Goal: Information Seeking & Learning: Learn about a topic

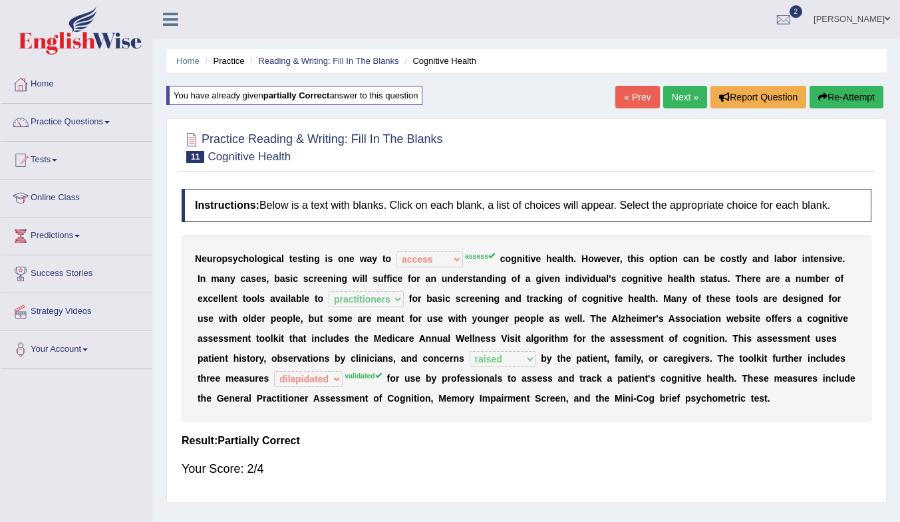
select select "access"
select select "practitioners"
select select "raised"
select select "dilapidated"
click at [676, 88] on link "Next »" at bounding box center [685, 97] width 44 height 23
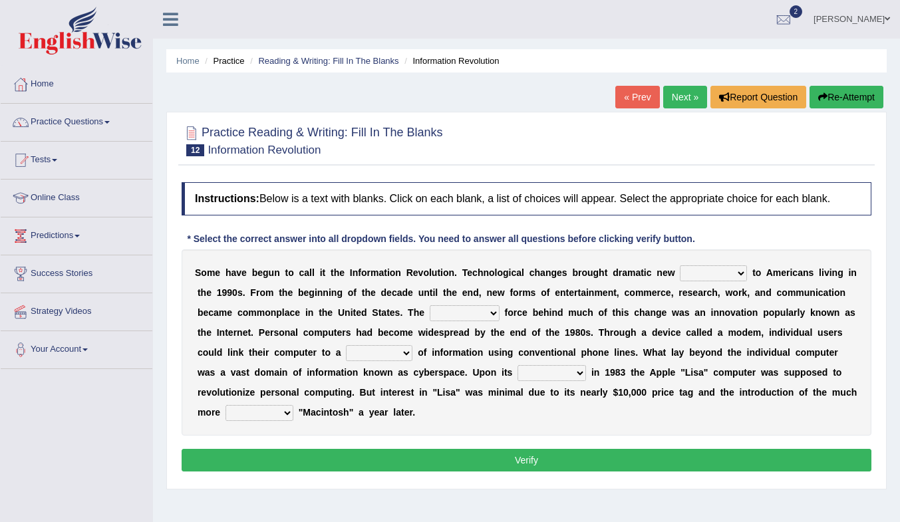
click at [707, 273] on select "challenges puzzles options confusion" at bounding box center [713, 273] width 67 height 16
click at [54, 120] on link "Practice Questions" at bounding box center [77, 120] width 152 height 33
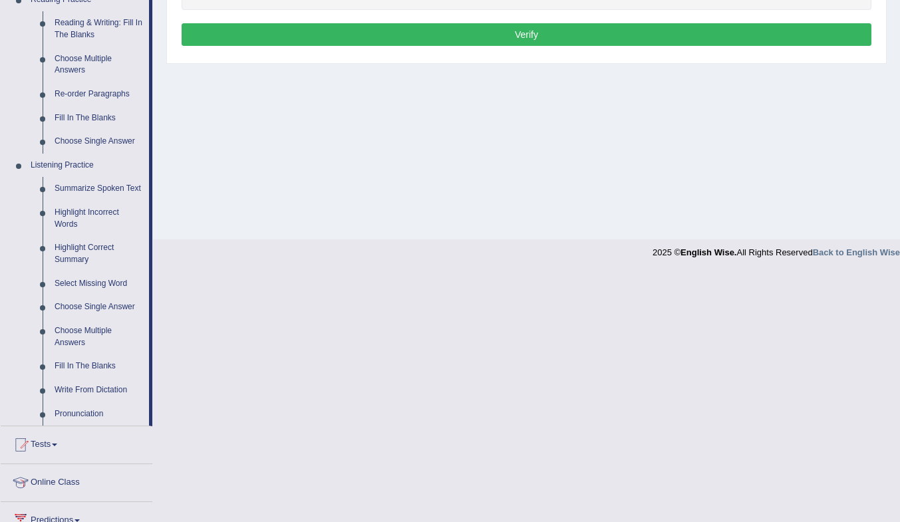
scroll to position [413, 0]
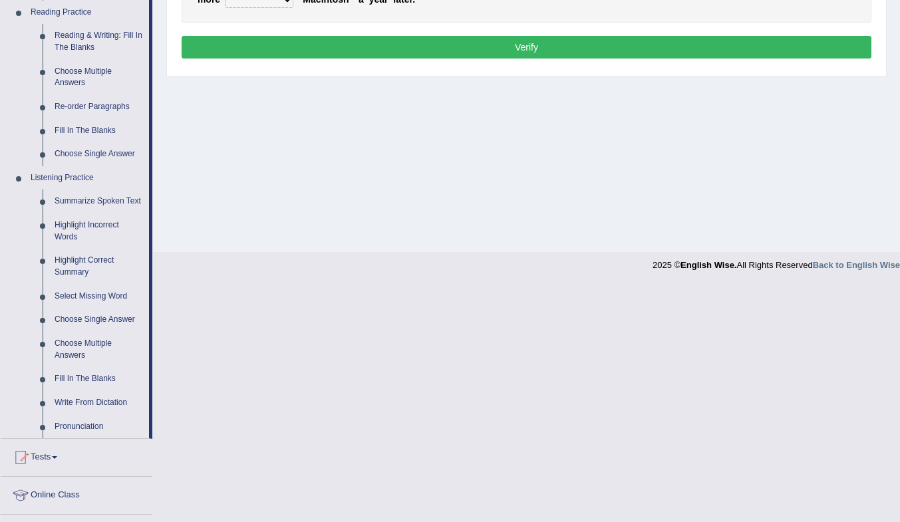
click at [114, 199] on link "Summarize Spoken Text" at bounding box center [99, 201] width 100 height 24
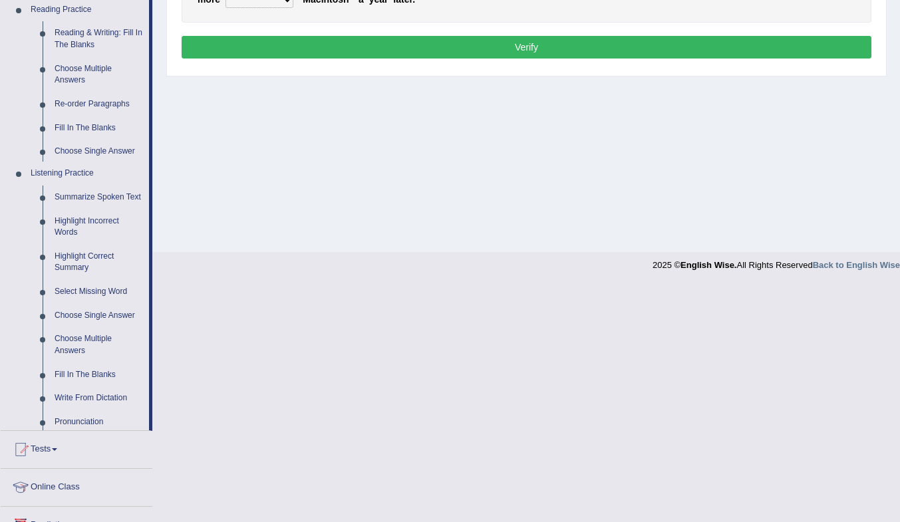
scroll to position [176, 0]
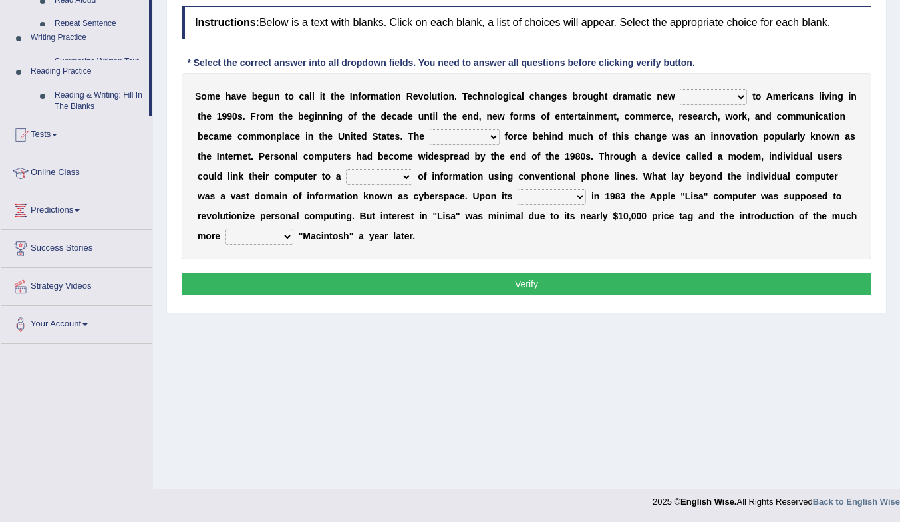
click at [114, 199] on div "Toggle navigation Home Practice Questions Speaking Practice Read Aloud Repeat S…" at bounding box center [450, 169] width 900 height 691
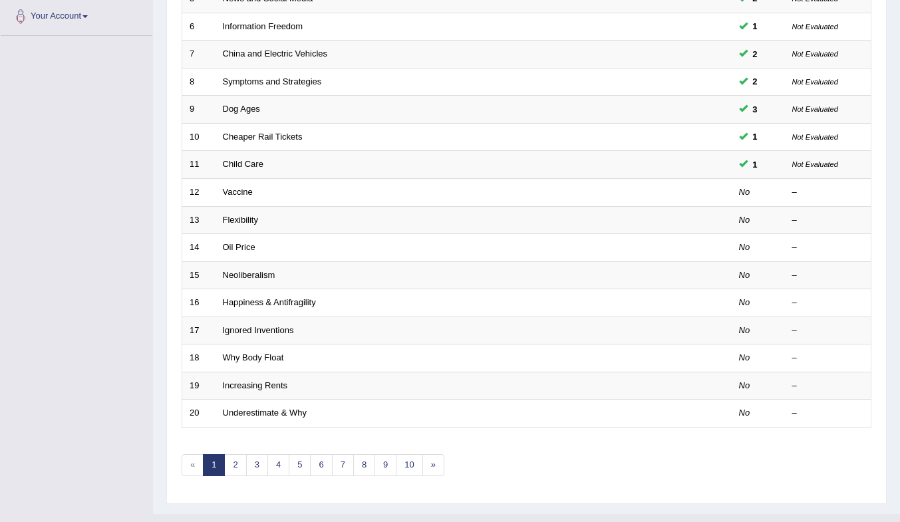
scroll to position [358, 0]
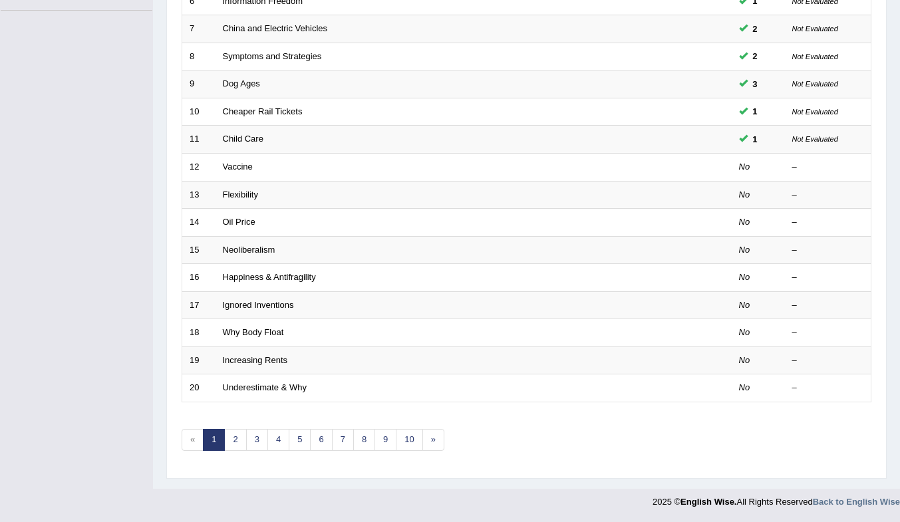
click at [223, 163] on link "Vaccine" at bounding box center [238, 167] width 30 height 10
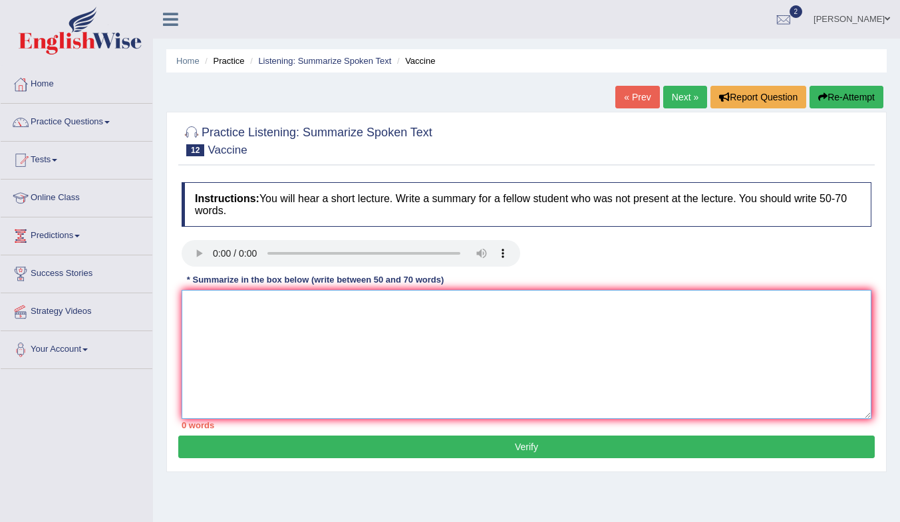
click at [350, 316] on textarea at bounding box center [526, 354] width 689 height 129
type textarea "t"
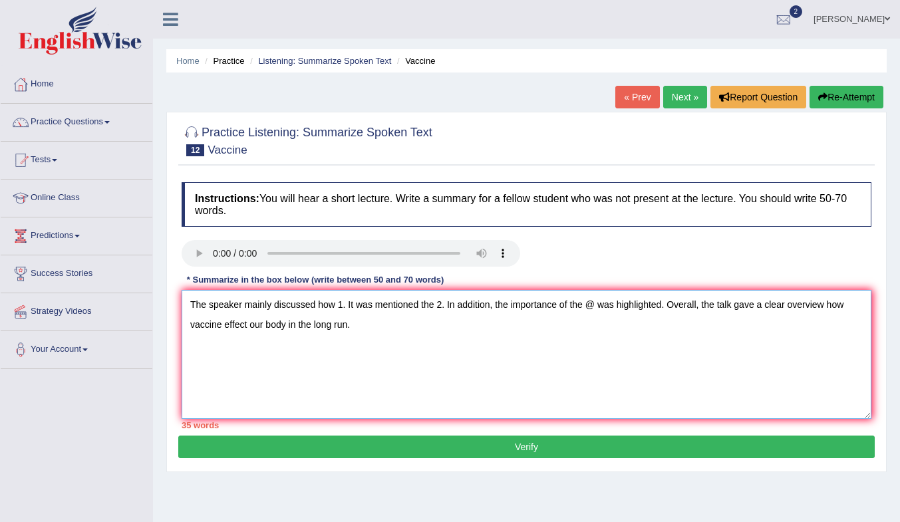
click at [342, 305] on textarea "The speaker mainly discussed how 1. It was mentioned the 2. In addition, the im…" at bounding box center [526, 354] width 689 height 129
click at [530, 305] on textarea "The speaker mainly discussed how vaccine effect our body. It was mentioned the …" at bounding box center [526, 354] width 689 height 129
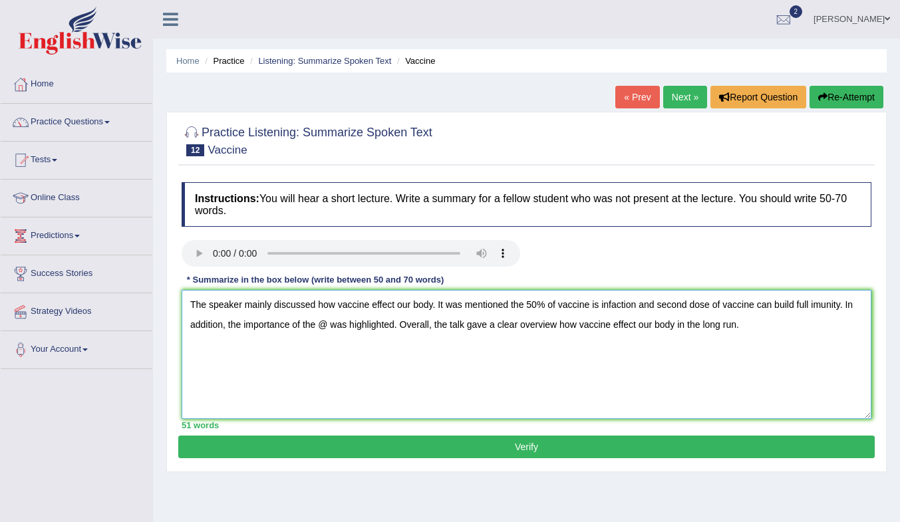
click at [326, 324] on textarea "The speaker mainly discussed how vaccine effect our body. It was mentioned the …" at bounding box center [526, 354] width 689 height 129
click at [819, 308] on textarea "The speaker mainly discussed how vaccine effect our body. It was mentioned the …" at bounding box center [526, 354] width 689 height 129
click at [445, 327] on textarea "The speaker mainly discussed how vaccine effect our body. It was mentioned the …" at bounding box center [526, 354] width 689 height 129
click at [473, 328] on textarea "The speaker mainly discussed how vaccine effect our body. It was mentioned the …" at bounding box center [526, 354] width 689 height 129
click at [312, 348] on textarea "The speaker mainly discussed how vaccine effect our body. It was mentioned the …" at bounding box center [526, 354] width 689 height 129
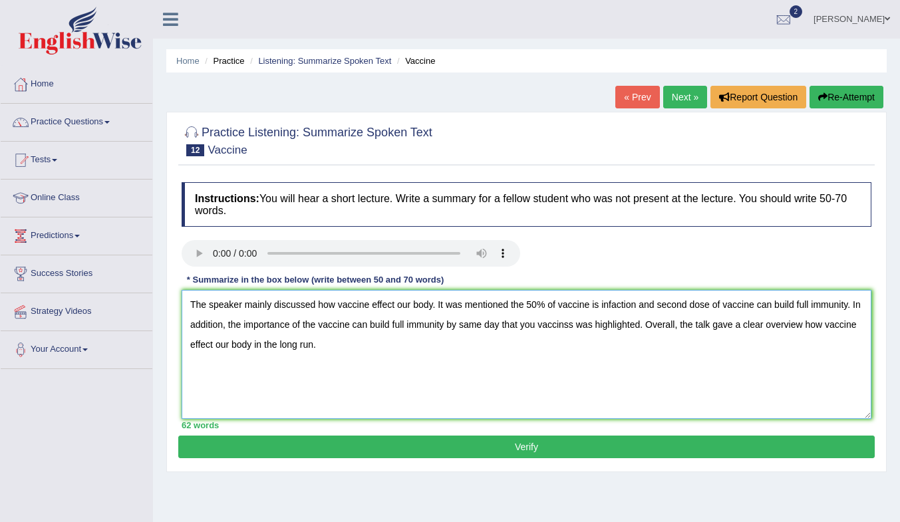
type textarea "The speaker mainly discussed how vaccine effect our body. It was mentioned the …"
click at [366, 450] on button "Verify" at bounding box center [526, 447] width 696 height 23
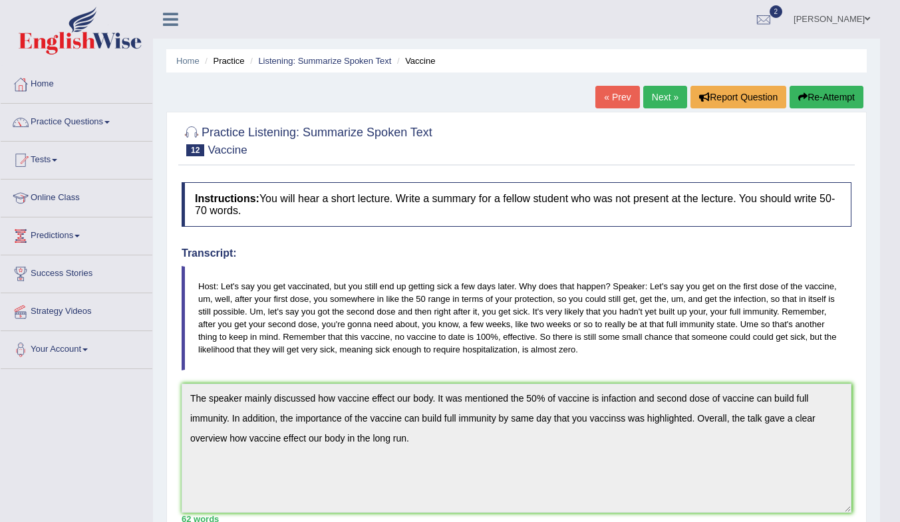
click at [659, 93] on link "Next »" at bounding box center [665, 97] width 44 height 23
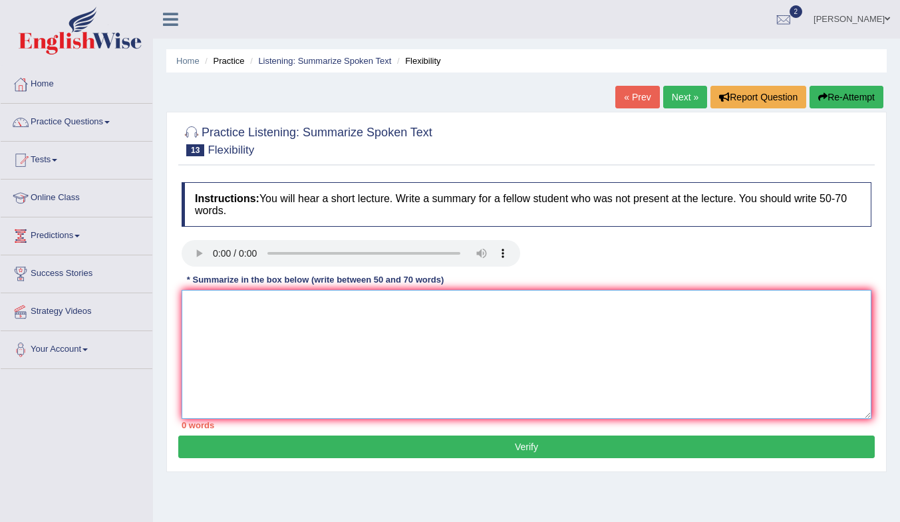
click at [274, 326] on textarea at bounding box center [526, 354] width 689 height 129
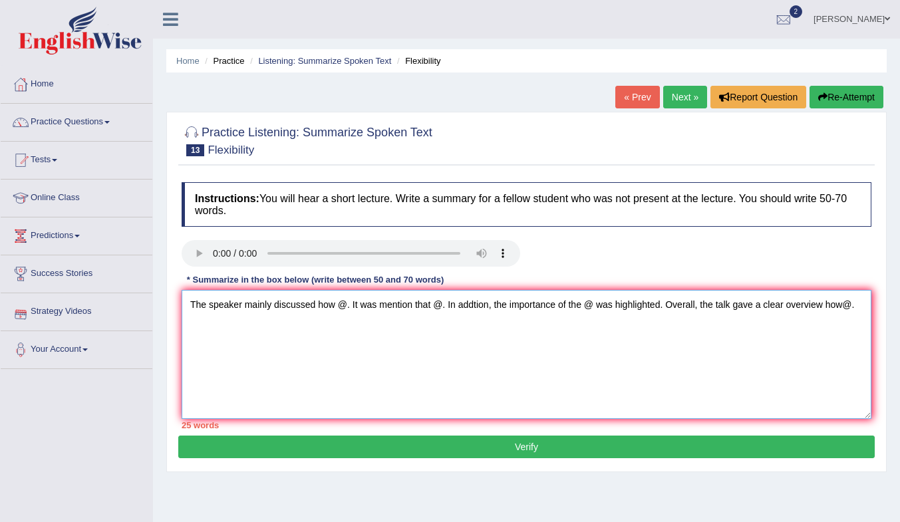
click at [345, 306] on textarea "The speaker mainly discussed how @. It was mention that @. In addtion, the impo…" at bounding box center [526, 354] width 689 height 129
click at [640, 307] on textarea "The speaker mainly discussed how flexsbility can effect our live when you were …" at bounding box center [526, 354] width 689 height 129
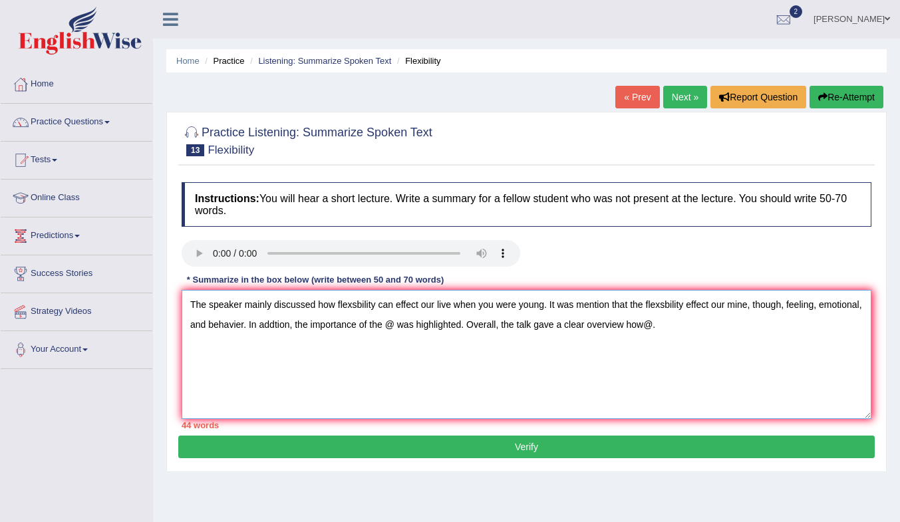
click at [392, 327] on textarea "The speaker mainly discussed how flexsbility can effect our live when you were …" at bounding box center [526, 354] width 689 height 129
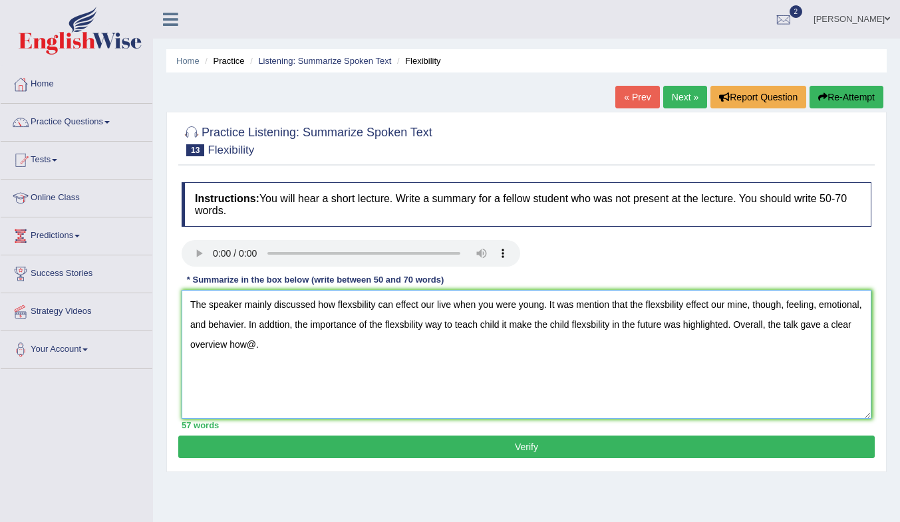
click at [255, 346] on textarea "The speaker mainly discussed how flexsbility can effect our live when you were …" at bounding box center [526, 354] width 689 height 129
type textarea "The speaker mainly discussed how flexsbility can effect our live when you were …"
click at [424, 443] on button "Verify" at bounding box center [526, 447] width 696 height 23
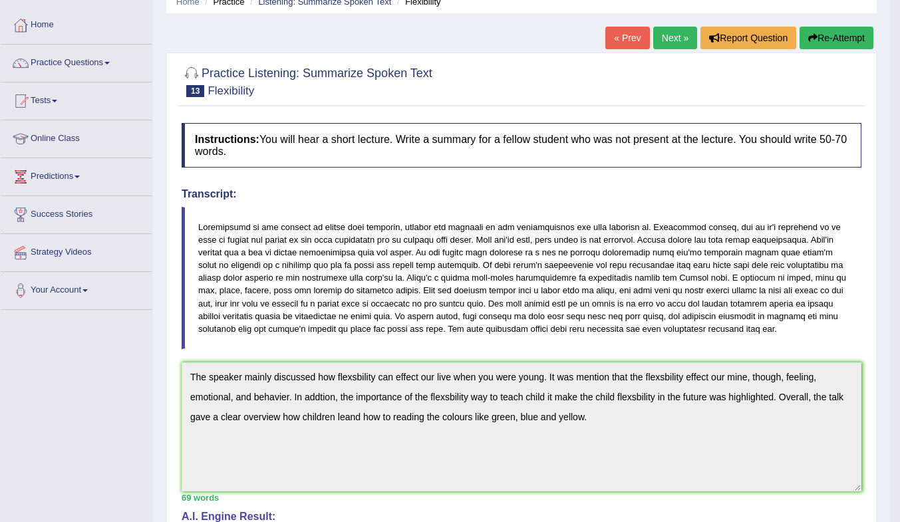
scroll to position [66, 0]
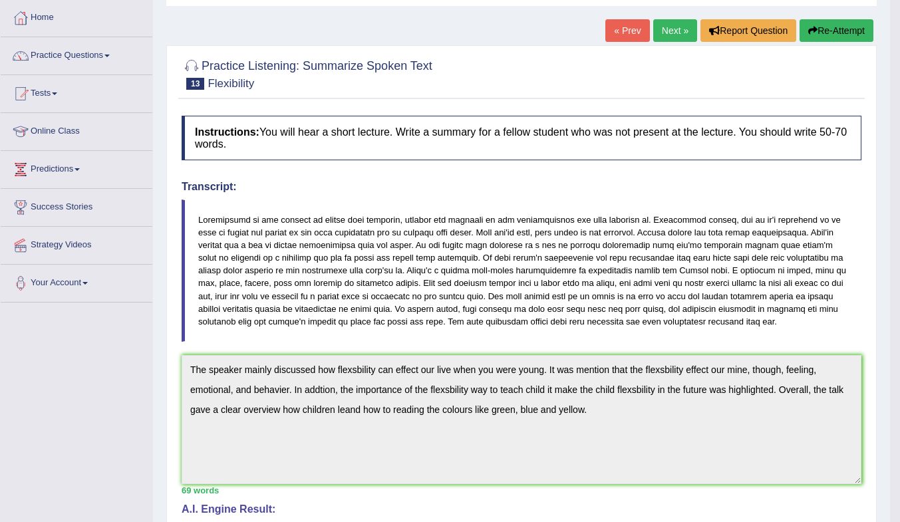
click at [622, 31] on link "« Prev" at bounding box center [627, 30] width 44 height 23
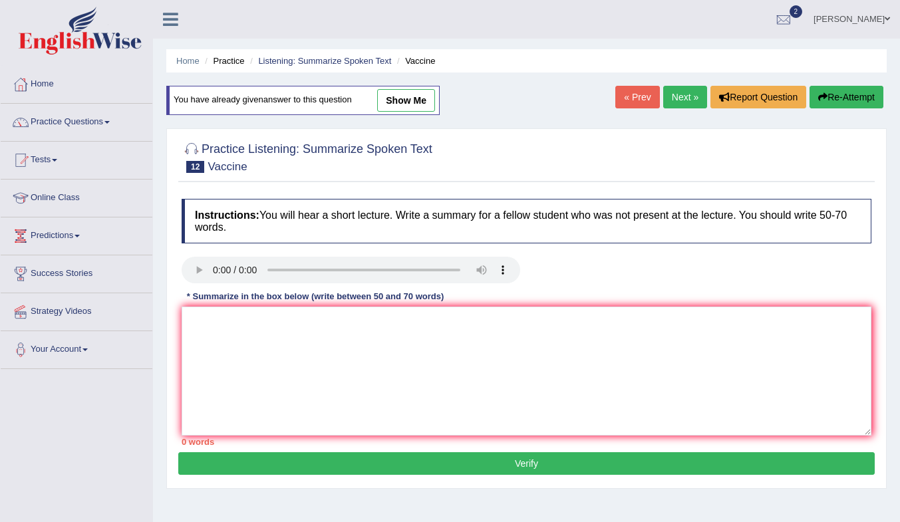
click at [430, 99] on link "show me" at bounding box center [406, 100] width 58 height 23
type textarea "The speaker mainly discussed how vaccine effect our body. It was mentioned the …"
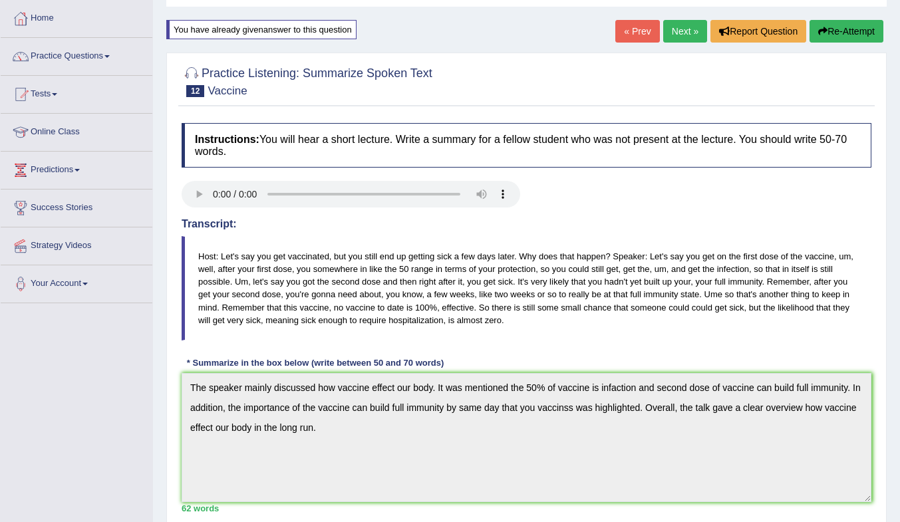
scroll to position [66, 0]
click at [678, 34] on link "Next »" at bounding box center [685, 30] width 44 height 23
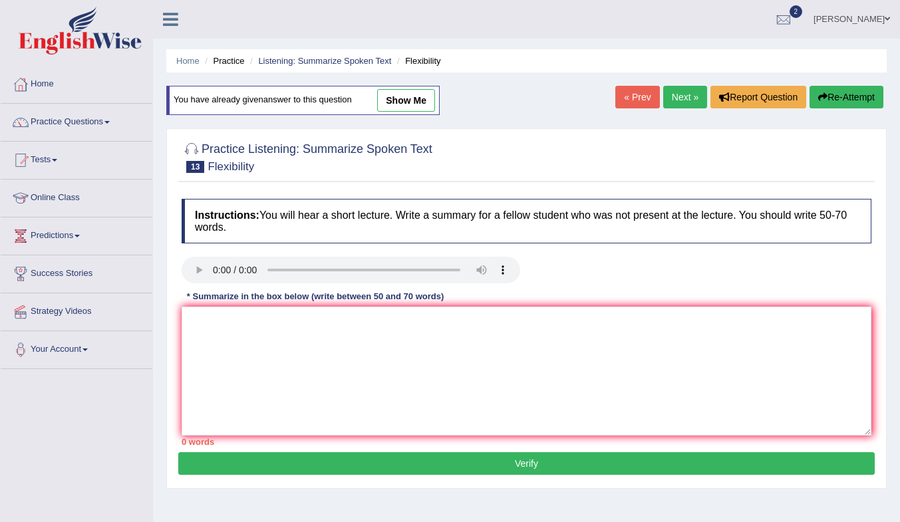
click at [421, 101] on link "show me" at bounding box center [406, 100] width 58 height 23
type textarea "The speaker mainly discussed how flexsbility can effect our live when you were …"
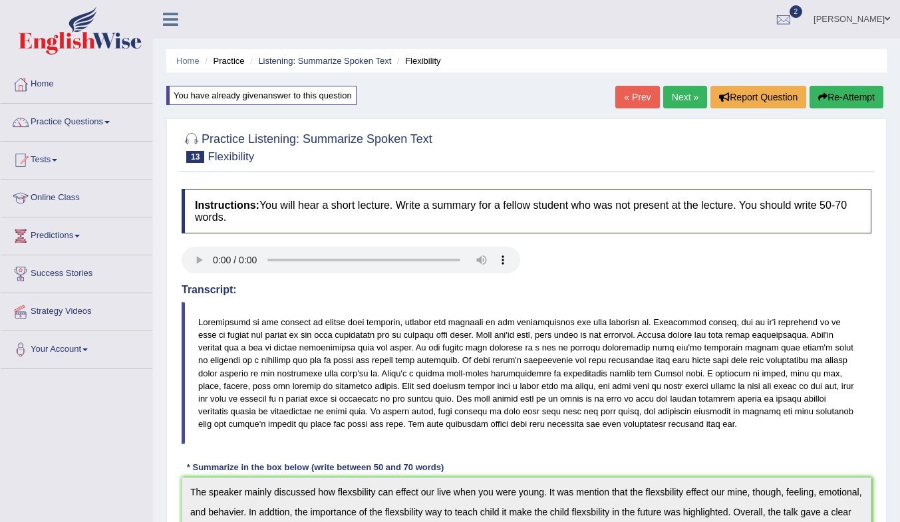
click at [682, 94] on link "Next »" at bounding box center [685, 97] width 44 height 23
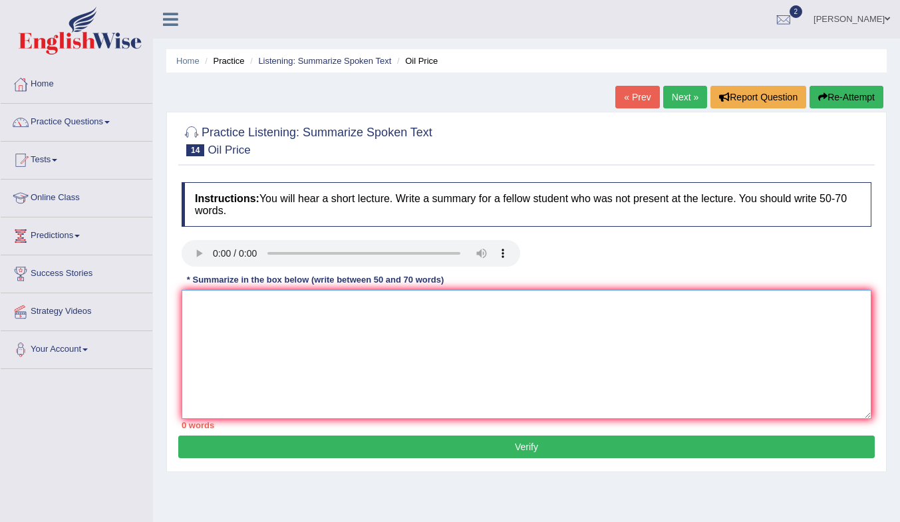
click at [492, 350] on textarea at bounding box center [526, 354] width 689 height 129
drag, startPoint x: 253, startPoint y: 303, endPoint x: 243, endPoint y: 286, distance: 20.0
click at [256, 301] on textarea at bounding box center [526, 354] width 689 height 129
click at [233, 308] on textarea "The spearker" at bounding box center [526, 354] width 689 height 129
click at [269, 309] on textarea "The speaker" at bounding box center [526, 354] width 689 height 129
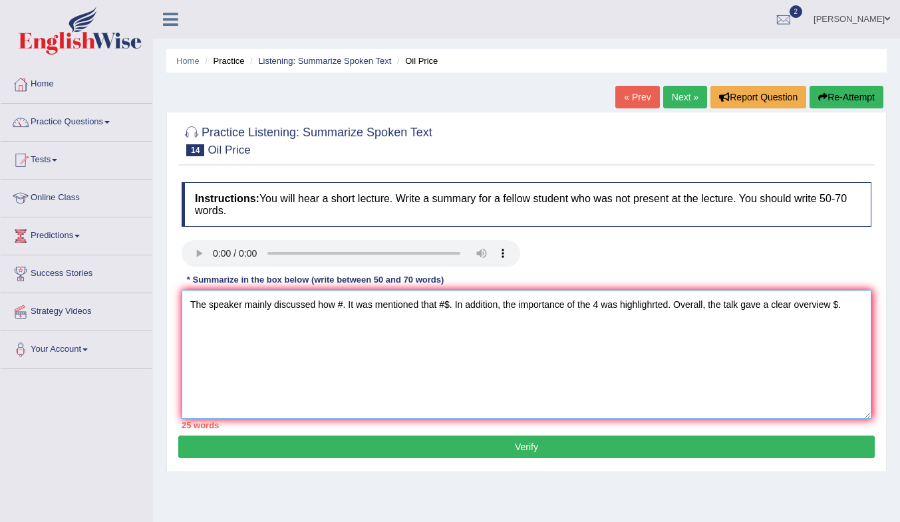
click at [342, 307] on textarea "The speaker mainly discussed how #. It was mentioned that #$. In addition, the …" at bounding box center [526, 354] width 689 height 129
click at [616, 311] on textarea "The speaker mainly discussed how Ruscan and Ukea was effect enager price. It wa…" at bounding box center [526, 354] width 689 height 129
click at [509, 308] on textarea "The speaker mainly discussed how Ruscan and Ukea was effect enager price. It wa…" at bounding box center [526, 354] width 689 height 129
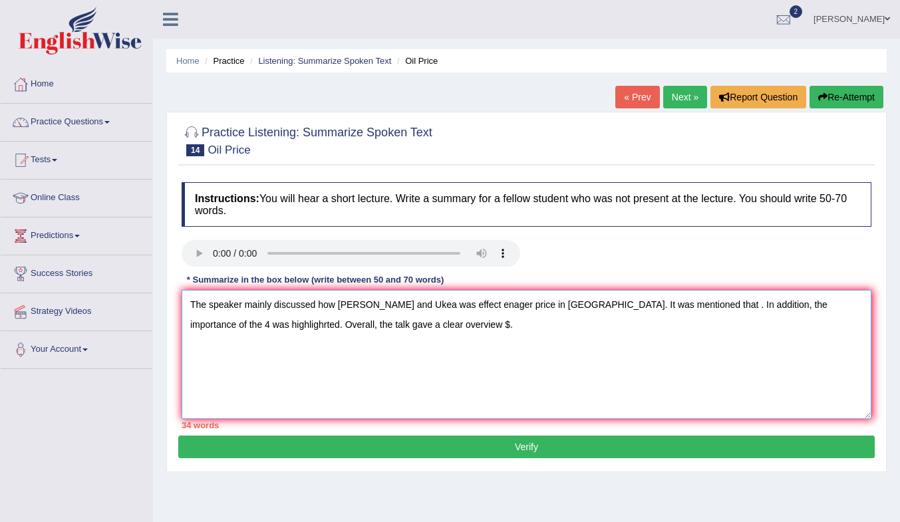
click at [410, 309] on textarea "The speaker mainly discussed how Ruscan and Ukea was effect enager price in Eur…" at bounding box center [526, 354] width 689 height 129
click at [369, 307] on textarea "The speaker mainly discussed how Ruscan and Ukraine was effect enager price in …" at bounding box center [526, 354] width 689 height 129
click at [660, 306] on textarea "The speaker mainly discussed how Russian and Ukraine was effect enager price in…" at bounding box center [526, 354] width 689 height 129
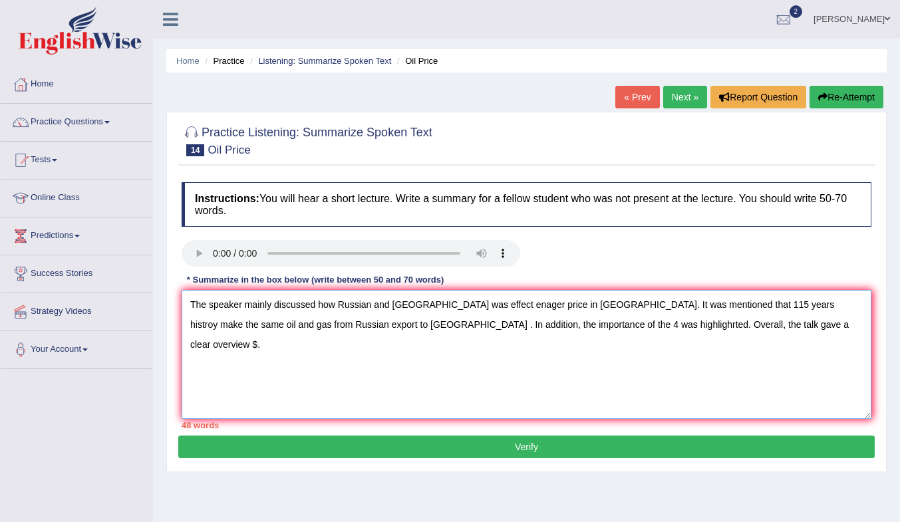
click at [507, 311] on textarea "The speaker mainly discussed how Russian and Ukraine was effect enager price in…" at bounding box center [526, 354] width 689 height 129
click at [484, 376] on textarea "The speaker mainly discussed how Russian and Ukraine was effect enager price in…" at bounding box center [526, 354] width 689 height 129
click at [467, 325] on textarea "The speaker mainly discussed how Russian and Ukraine was effect enager price in…" at bounding box center [526, 354] width 689 height 129
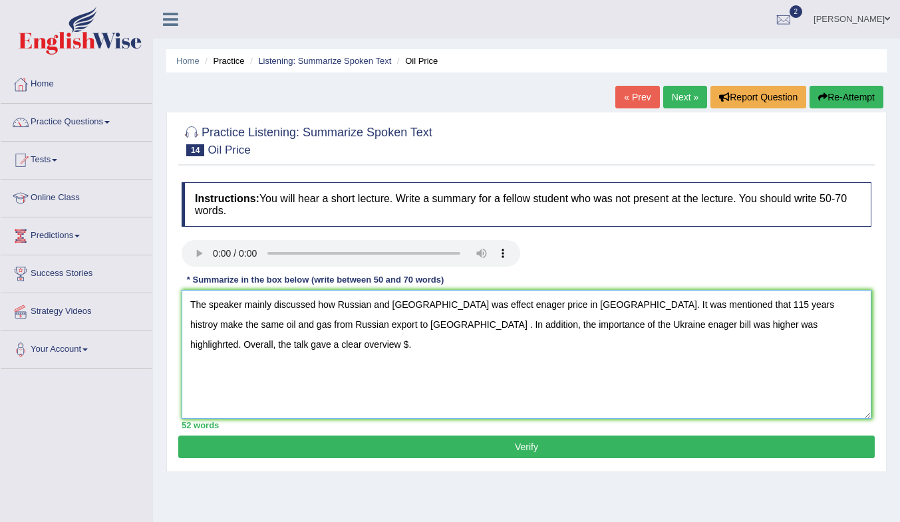
drag, startPoint x: 594, startPoint y: 326, endPoint x: 600, endPoint y: 331, distance: 7.6
click at [602, 332] on textarea "The speaker mainly discussed how Russian and Ukraine was effect enager price in…" at bounding box center [526, 354] width 689 height 129
click at [593, 326] on textarea "The speaker mainly discussed how Russian and Ukraine was effect enager price in…" at bounding box center [526, 354] width 689 height 129
drag, startPoint x: 593, startPoint y: 326, endPoint x: 646, endPoint y: 326, distance: 52.5
click at [646, 326] on textarea "The speaker mainly discussed how Russian and Ukraine was effect enager price in…" at bounding box center [526, 354] width 689 height 129
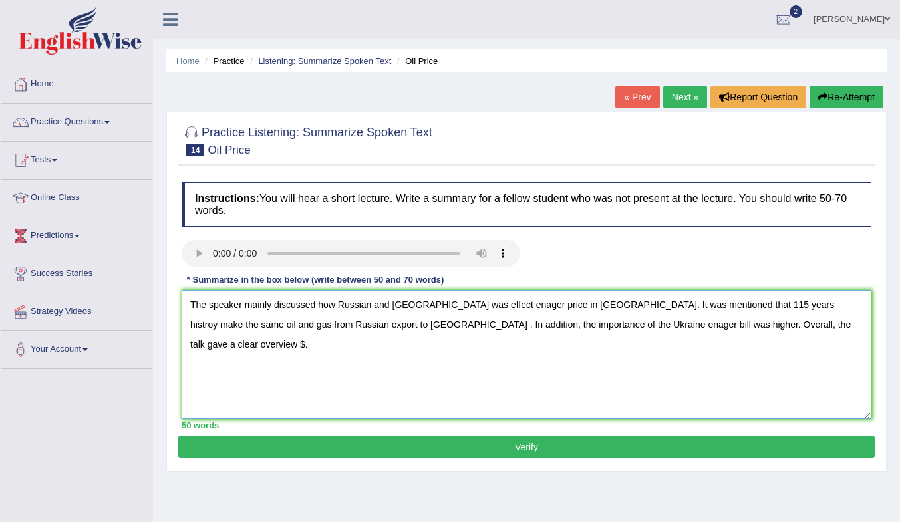
click at [757, 326] on textarea "The speaker mainly discussed how Russian and Ukraine was effect enager price in…" at bounding box center [526, 354] width 689 height 129
click at [751, 327] on textarea "The speaker mainly discussed how Russian and Ukraine was effect enager price in…" at bounding box center [526, 354] width 689 height 129
click at [219, 348] on textarea "The speaker mainly discussed how Russian and Ukraine was effect enager price in…" at bounding box center [526, 354] width 689 height 129
click at [314, 326] on textarea "The speaker mainly discussed how Russian and Ukraine was effect enager price in…" at bounding box center [526, 354] width 689 height 129
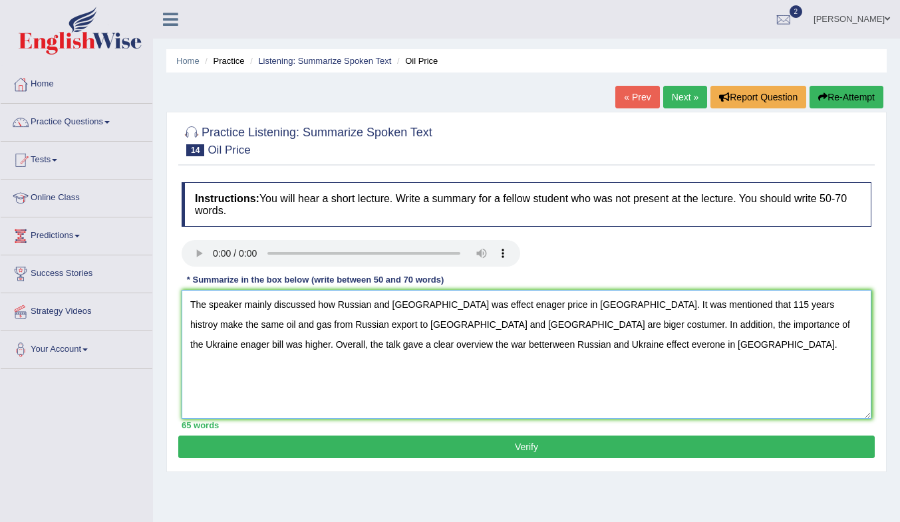
type textarea "The speaker mainly discussed how Russian and Ukraine was effect enager price in…"
click at [384, 444] on button "Verify" at bounding box center [526, 447] width 696 height 23
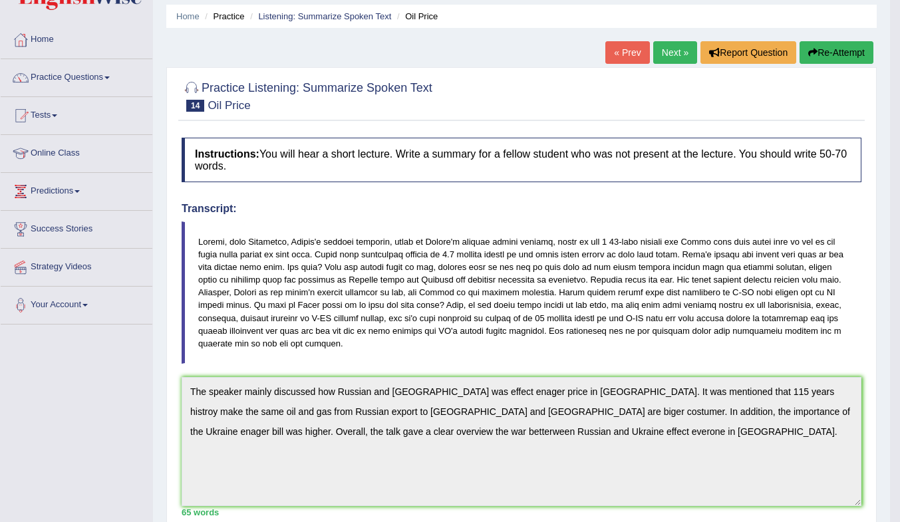
scroll to position [66, 0]
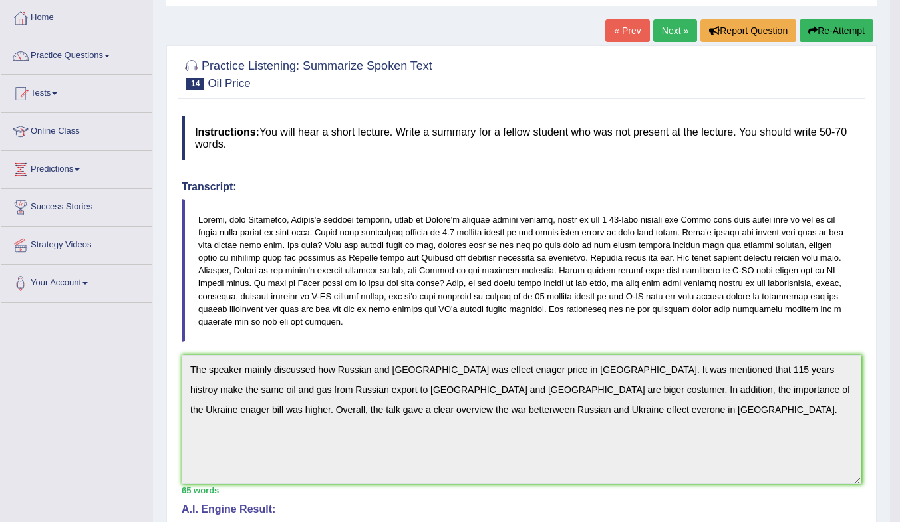
click at [668, 31] on link "Next »" at bounding box center [675, 30] width 44 height 23
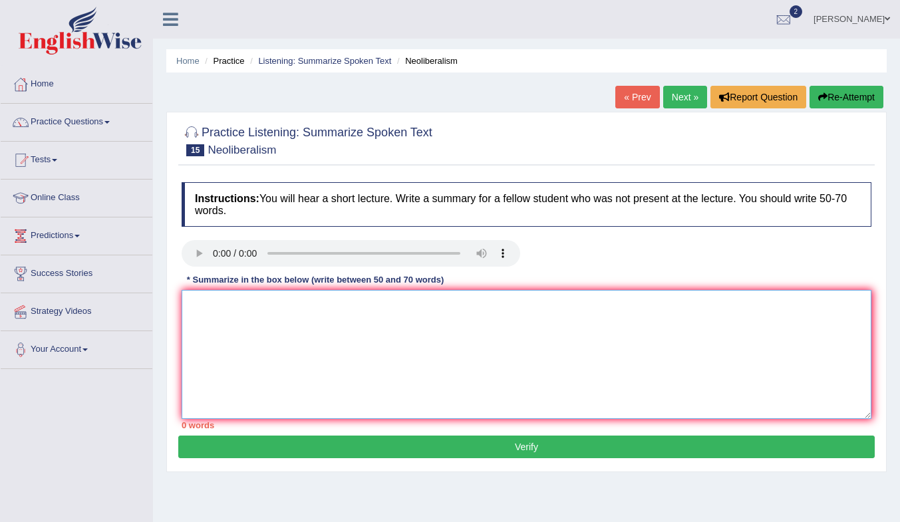
click at [396, 312] on textarea at bounding box center [526, 354] width 689 height 129
click at [405, 333] on textarea at bounding box center [526, 354] width 689 height 129
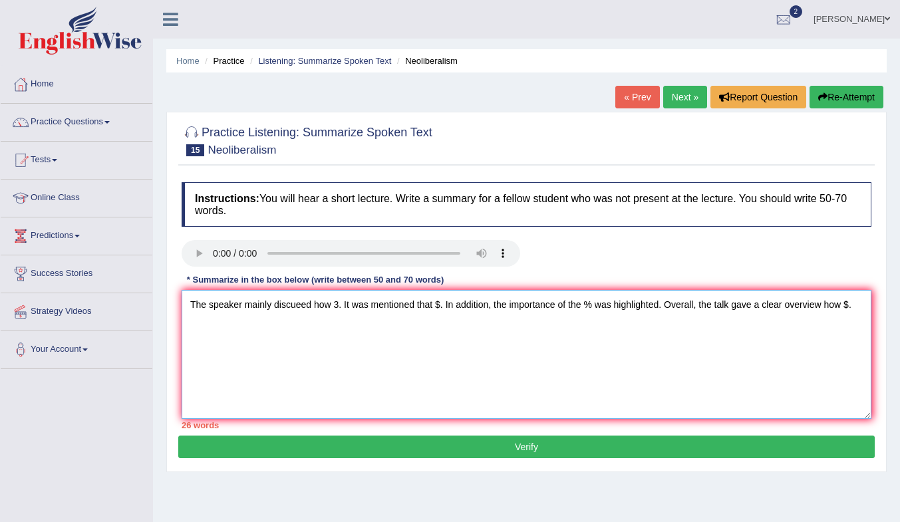
click at [337, 307] on textarea "The speaker mainly discueed how 3. It was mentioned that $. In addition, the im…" at bounding box center [526, 354] width 689 height 129
click at [369, 304] on textarea "The speaker mainly discueed how dayly life and economity. It was mentioned that…" at bounding box center [526, 354] width 689 height 129
click at [598, 303] on textarea "The speaker mainly discueed how dayly life in the market effect economity. It w…" at bounding box center [526, 354] width 689 height 129
click at [632, 307] on textarea "The speaker mainly discueed how dayly life in the market effect economity. It w…" at bounding box center [526, 354] width 689 height 129
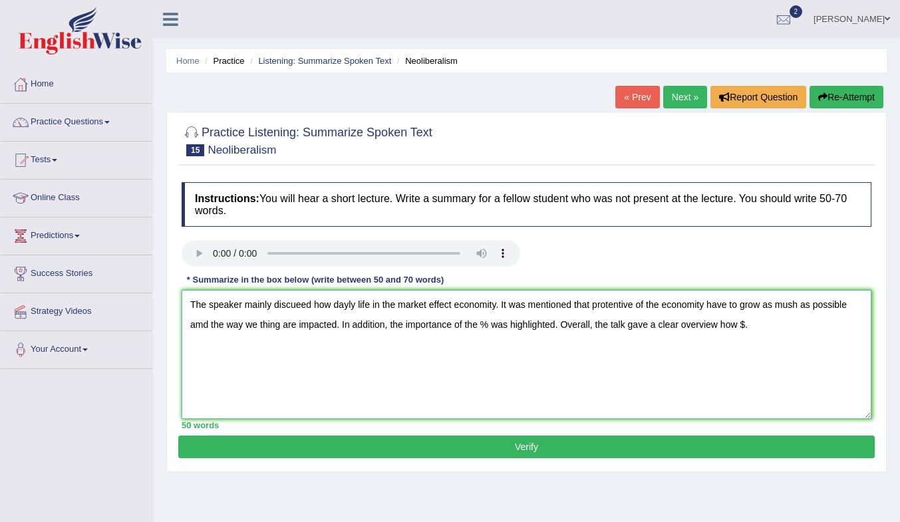
click at [486, 325] on textarea "The speaker mainly discueed how dayly life in the market effect economity. It w…" at bounding box center [526, 354] width 689 height 129
click at [213, 348] on textarea "The speaker mainly discueed how dayly life in the market effect economity. It w…" at bounding box center [526, 354] width 689 height 129
type textarea "The speaker mainly discueed how dayly life in the market effect economity. It w…"
click at [257, 451] on button "Verify" at bounding box center [526, 447] width 696 height 23
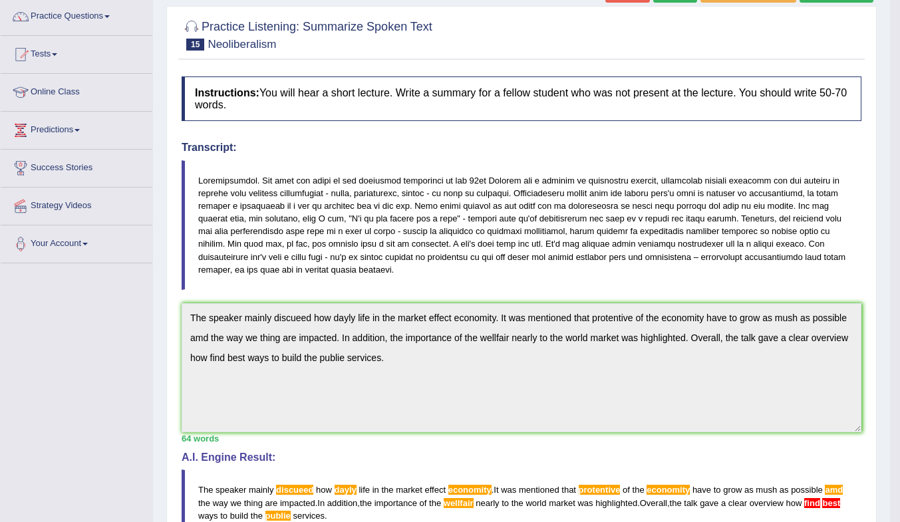
scroll to position [39, 0]
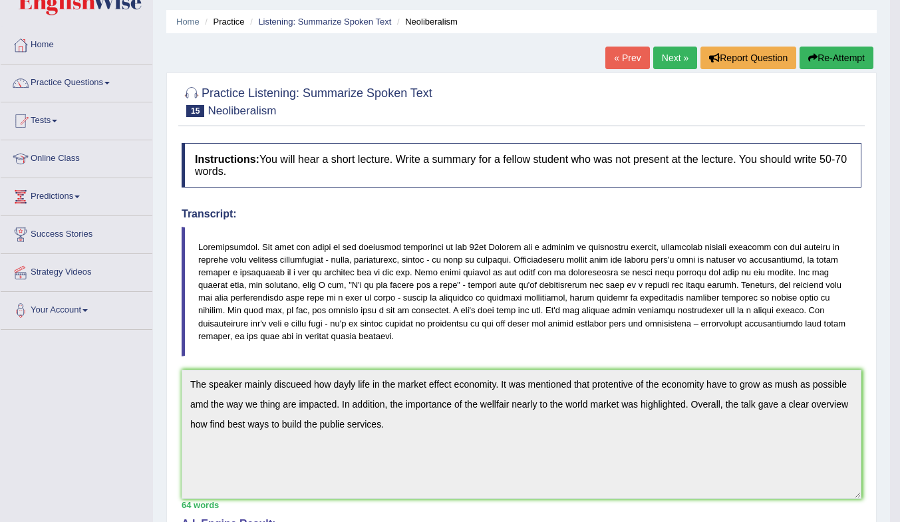
click at [836, 57] on button "Re-Attempt" at bounding box center [836, 58] width 74 height 23
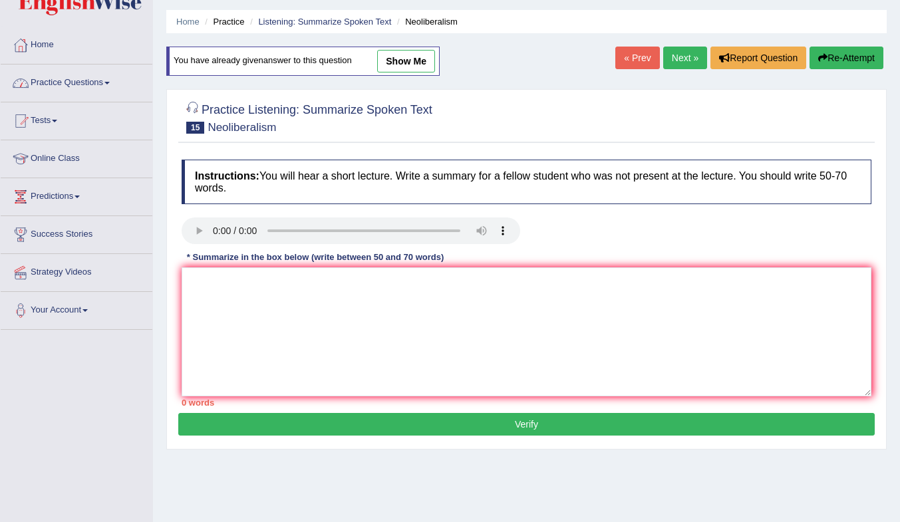
click at [70, 81] on link "Practice Questions" at bounding box center [77, 80] width 152 height 33
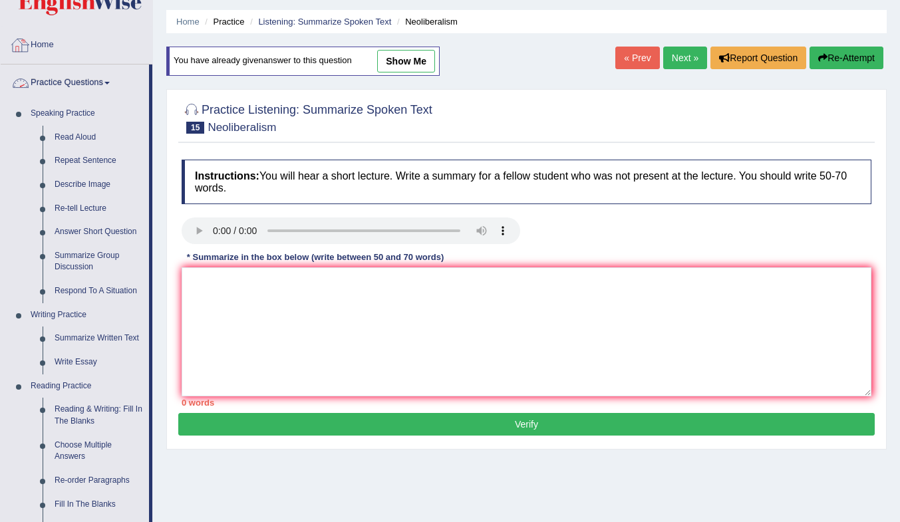
click at [50, 41] on link "Home" at bounding box center [77, 43] width 152 height 33
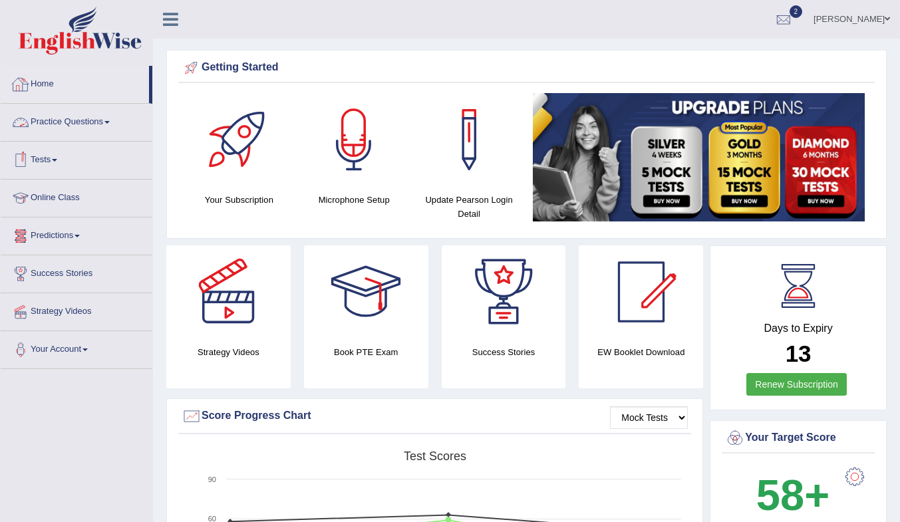
click at [62, 118] on link "Practice Questions" at bounding box center [77, 120] width 152 height 33
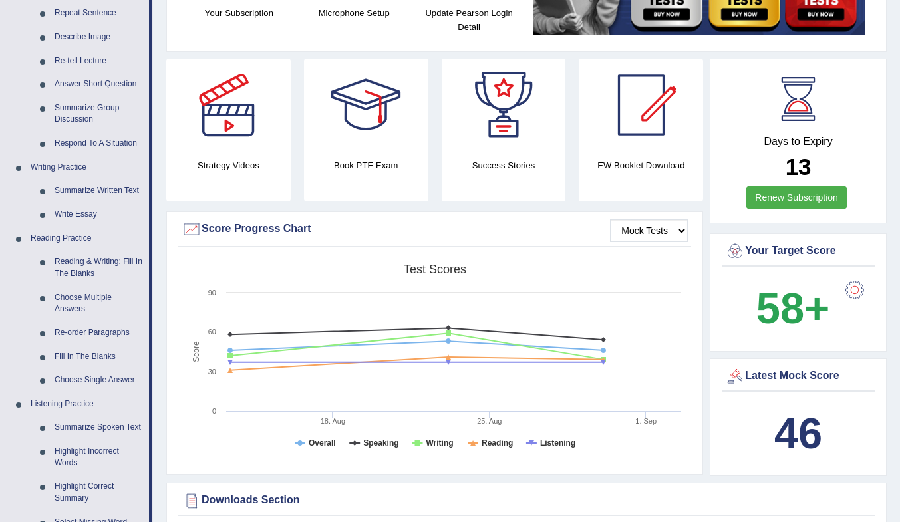
scroll to position [199, 0]
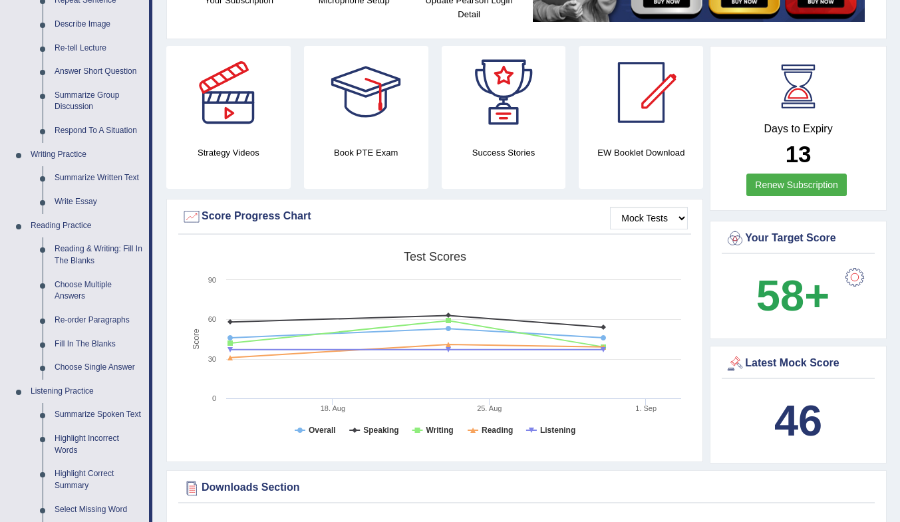
click at [110, 411] on link "Summarize Spoken Text" at bounding box center [99, 415] width 100 height 24
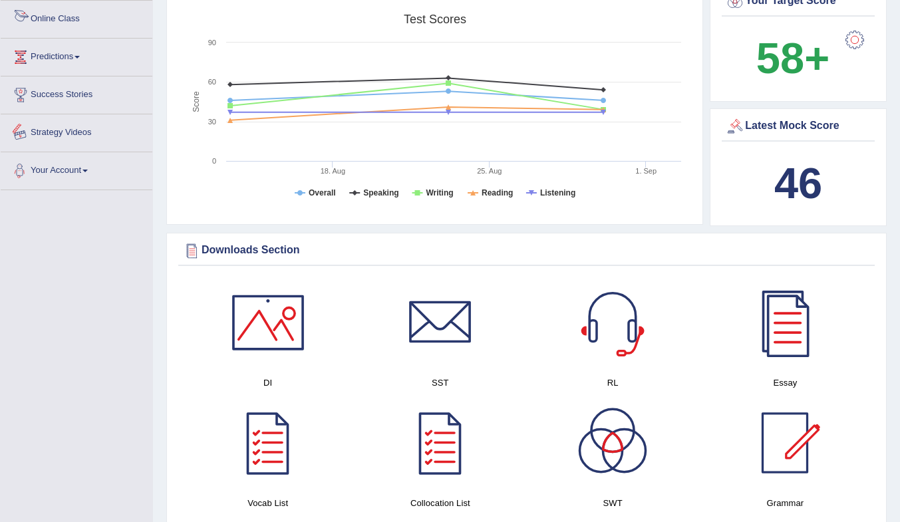
scroll to position [507, 0]
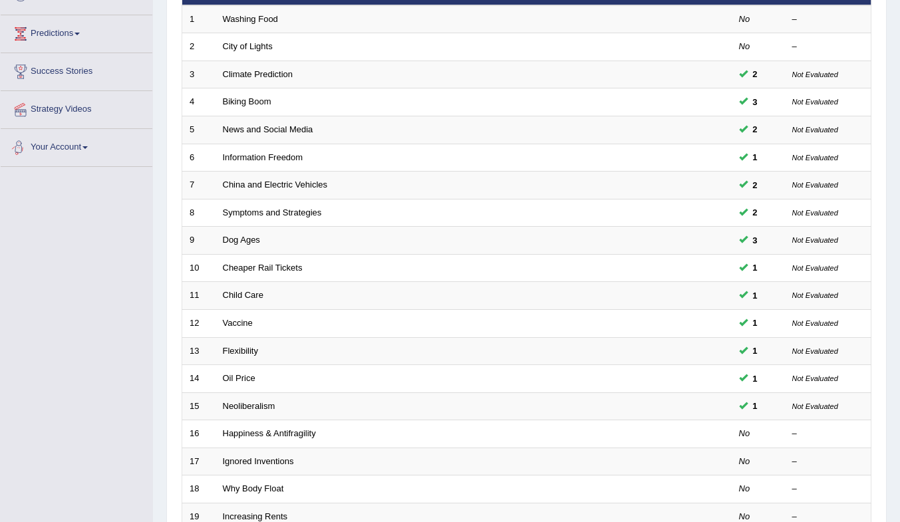
scroll to position [358, 0]
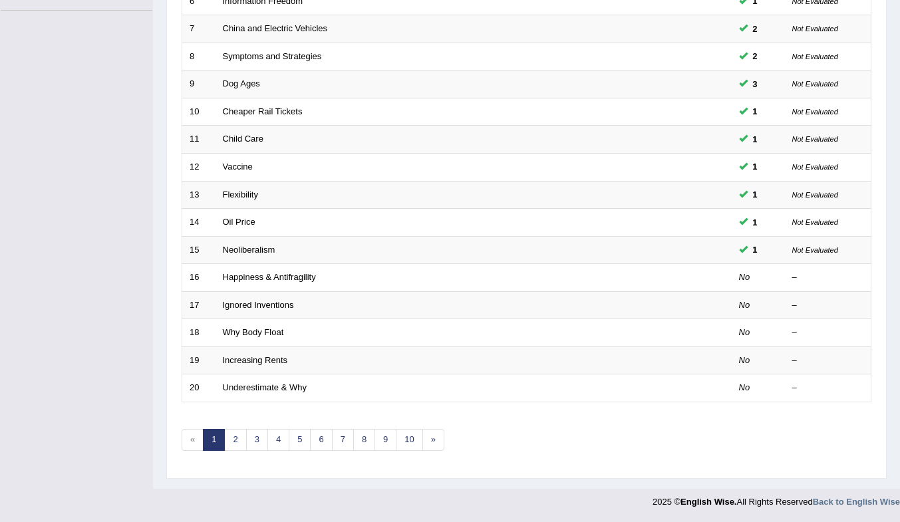
click at [257, 247] on link "Neoliberalism" at bounding box center [249, 250] width 53 height 10
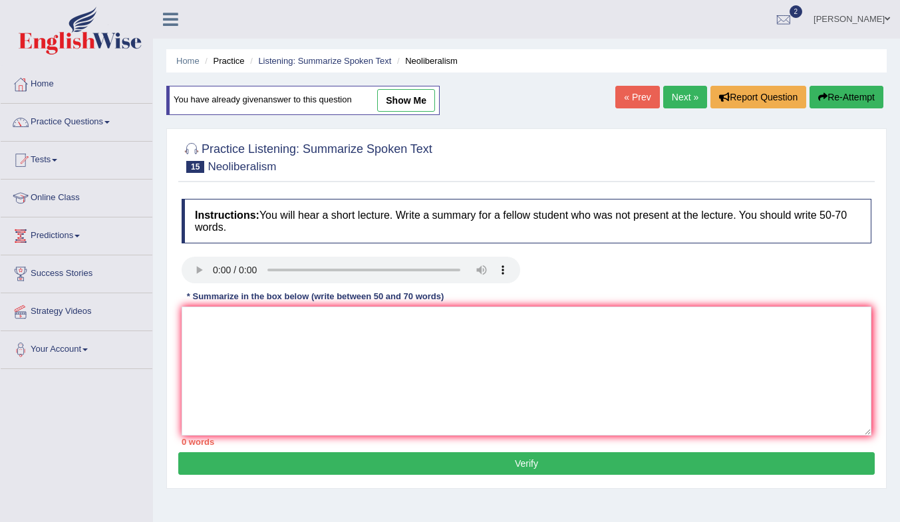
click at [425, 96] on link "show me" at bounding box center [406, 100] width 58 height 23
type textarea "The speaker mainly discueed how dayly life in the market effect economity. It w…"
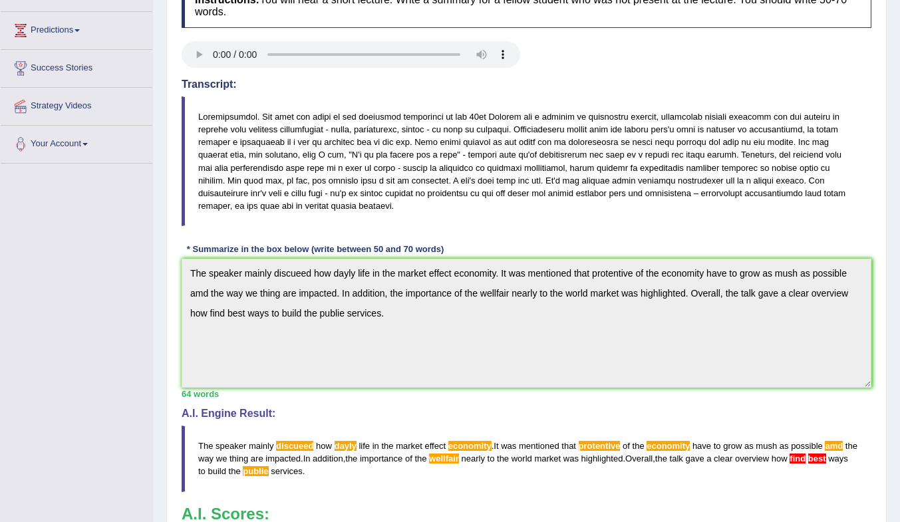
scroll to position [332, 0]
